Goal: Information Seeking & Learning: Learn about a topic

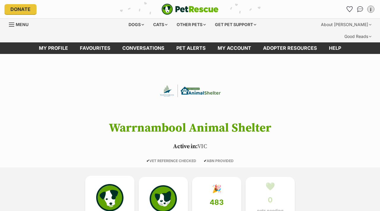
click at [111, 184] on img at bounding box center [109, 197] width 27 height 27
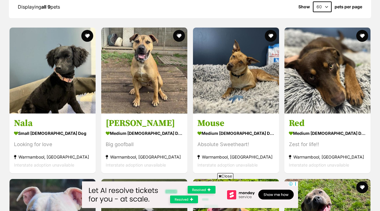
scroll to position [580, 0]
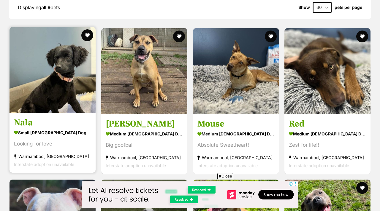
click at [41, 72] on img at bounding box center [53, 70] width 86 height 86
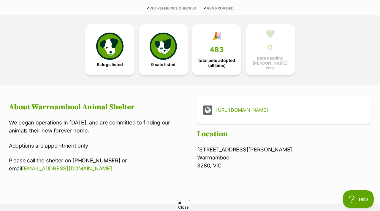
scroll to position [146, 0]
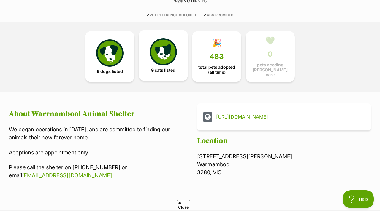
click at [148, 56] on link "9 cats listed" at bounding box center [163, 55] width 49 height 51
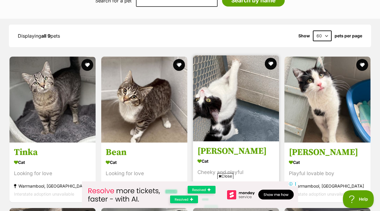
click at [227, 84] on img at bounding box center [236, 99] width 86 height 86
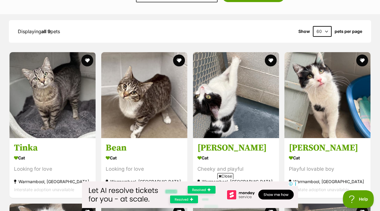
scroll to position [558, 0]
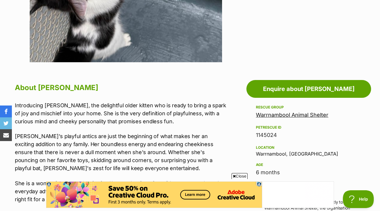
scroll to position [234, 0]
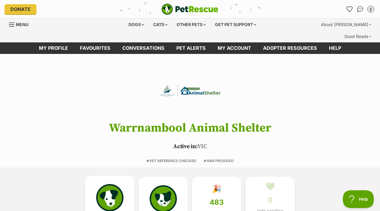
click at [121, 189] on img at bounding box center [109, 197] width 27 height 27
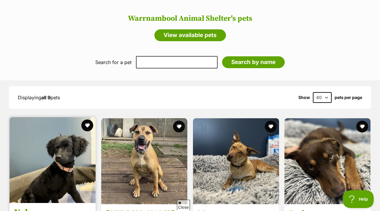
click at [72, 172] on img at bounding box center [53, 160] width 86 height 86
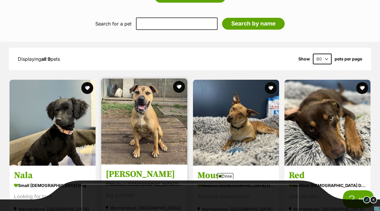
scroll to position [530, 0]
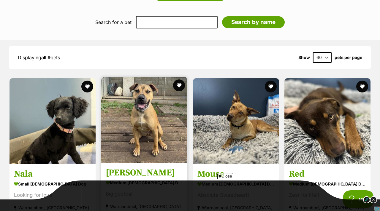
click at [134, 132] on img at bounding box center [144, 120] width 86 height 86
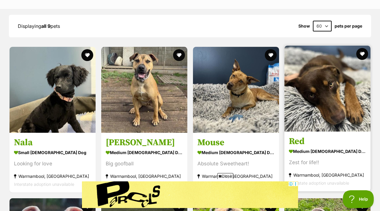
scroll to position [567, 0]
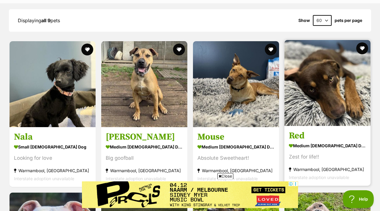
click at [337, 96] on img at bounding box center [327, 83] width 86 height 86
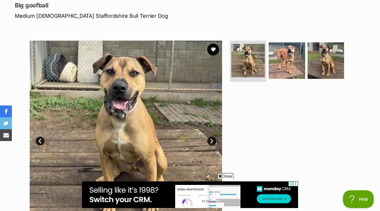
scroll to position [97, 0]
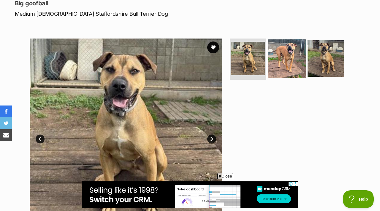
click at [275, 55] on img at bounding box center [287, 58] width 38 height 38
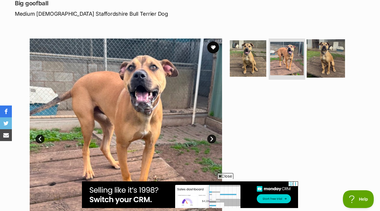
click at [340, 55] on img at bounding box center [326, 58] width 38 height 38
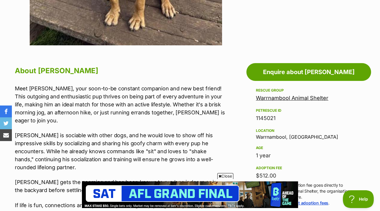
scroll to position [0, 0]
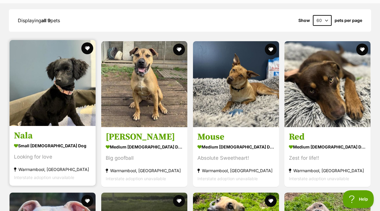
click at [66, 71] on img at bounding box center [53, 83] width 86 height 86
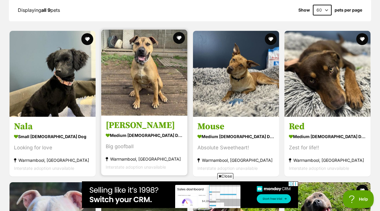
scroll to position [579, 0]
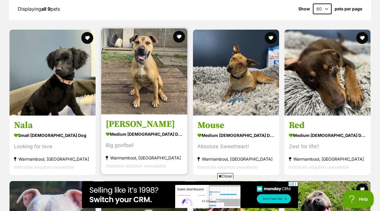
click at [181, 42] on img at bounding box center [144, 72] width 86 height 86
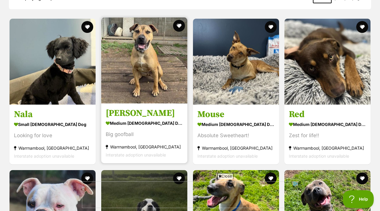
scroll to position [0, 0]
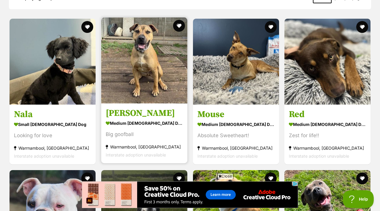
click at [160, 79] on img at bounding box center [144, 61] width 86 height 86
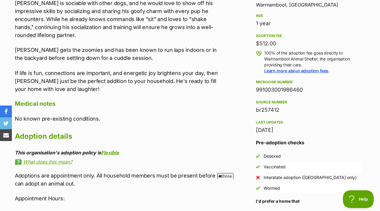
scroll to position [414, 0]
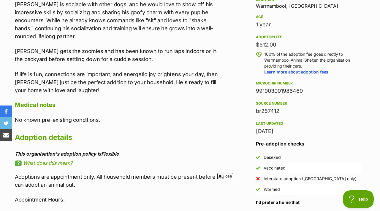
click at [110, 151] on link "Flexible" at bounding box center [110, 154] width 18 height 6
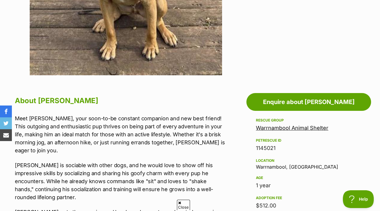
scroll to position [0, 0]
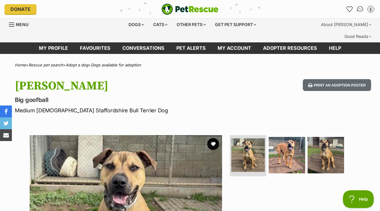
click at [356, 8] on link "Conversations" at bounding box center [360, 9] width 12 height 12
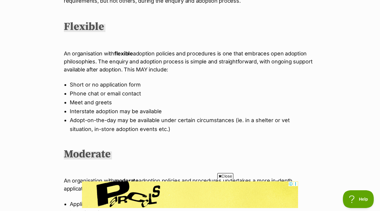
scroll to position [175, 0]
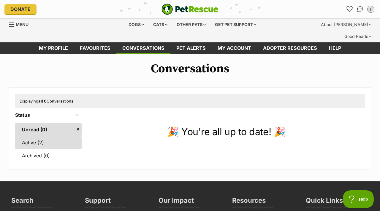
click at [51, 137] on link "Active (2)" at bounding box center [48, 143] width 67 height 12
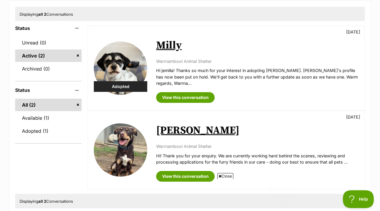
click at [130, 136] on img at bounding box center [120, 150] width 53 height 53
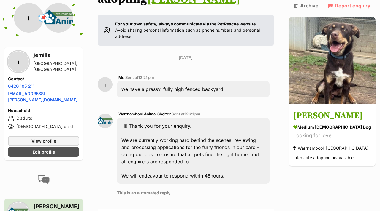
scroll to position [131, 0]
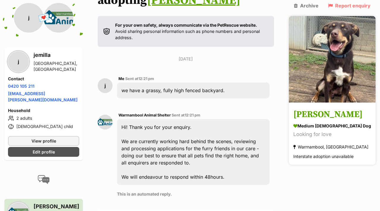
click at [344, 73] on img at bounding box center [332, 59] width 87 height 87
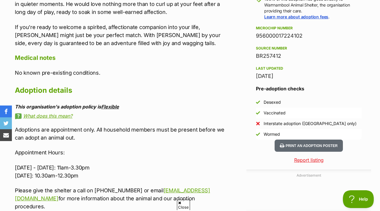
click at [115, 104] on link "Flexible" at bounding box center [110, 107] width 18 height 6
